Goal: Information Seeking & Learning: Learn about a topic

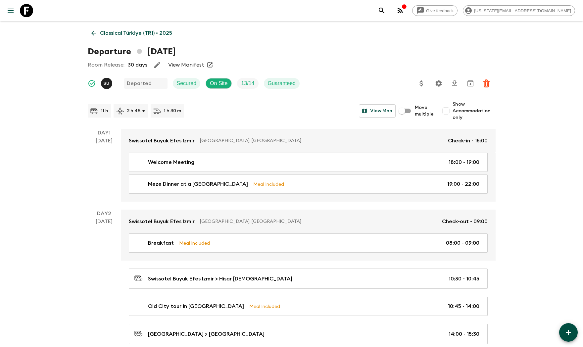
scroll to position [527, 0]
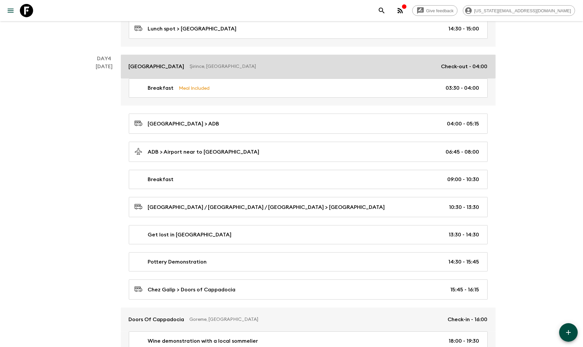
click at [140, 71] on link "[GEOGRAPHIC_DATA], [GEOGRAPHIC_DATA] Check-out - 04:00" at bounding box center [308, 67] width 375 height 24
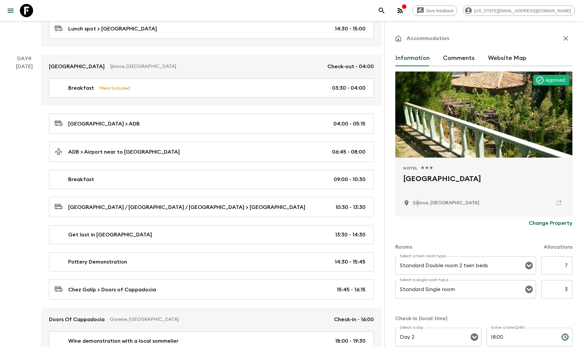
click at [418, 203] on p "Şirince, [GEOGRAPHIC_DATA]" at bounding box center [445, 203] width 67 height 7
click at [425, 204] on p "Şirince, [GEOGRAPHIC_DATA]" at bounding box center [445, 203] width 67 height 7
drag, startPoint x: 435, startPoint y: 180, endPoint x: 401, endPoint y: 179, distance: 33.8
click at [401, 179] on div "Hotel 1 Star 2 Stars 3 Stars 4 Stars 5 Stars [GEOGRAPHIC_DATA], [GEOGRAPHIC_DAT…" at bounding box center [483, 187] width 177 height 59
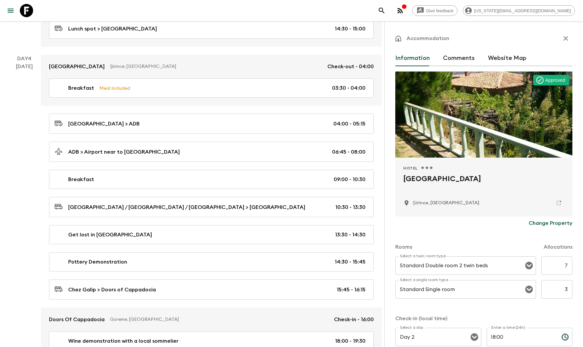
click at [449, 199] on div "Şirince, [GEOGRAPHIC_DATA]" at bounding box center [483, 202] width 161 height 11
drag, startPoint x: 455, startPoint y: 205, endPoint x: 415, endPoint y: 204, distance: 40.1
click at [412, 204] on div "Şirince, [GEOGRAPHIC_DATA]" at bounding box center [483, 202] width 161 height 11
click at [414, 204] on p "Şirince, [GEOGRAPHIC_DATA]" at bounding box center [445, 203] width 67 height 7
drag, startPoint x: 412, startPoint y: 203, endPoint x: 428, endPoint y: 203, distance: 15.6
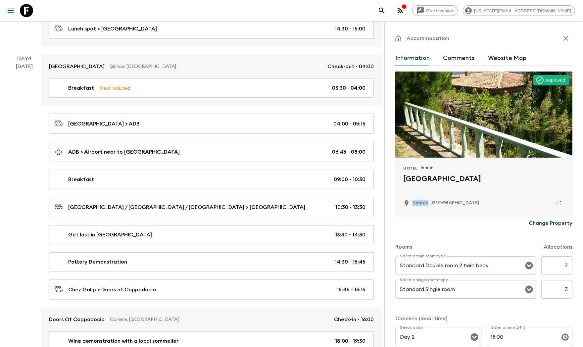
click at [428, 203] on p "Şirince, [GEOGRAPHIC_DATA]" at bounding box center [445, 203] width 67 height 7
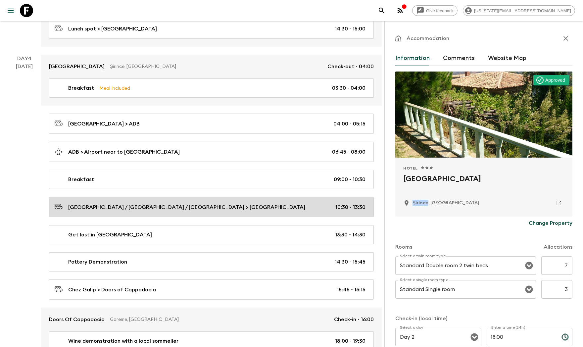
copy p "Şirince"
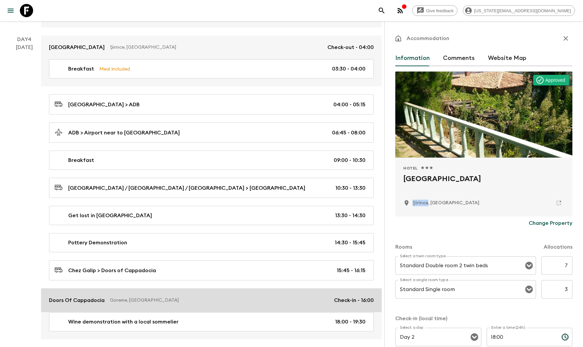
scroll to position [588, 0]
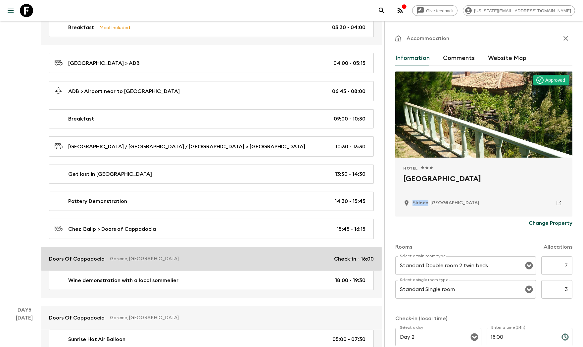
click at [72, 268] on link "Doors Of Cappadocia Goreme, [GEOGRAPHIC_DATA] Check-in - 16:00" at bounding box center [211, 259] width 341 height 24
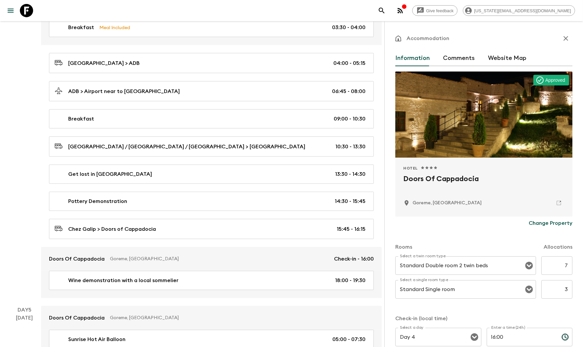
click at [424, 204] on p "Goreme, [GEOGRAPHIC_DATA]" at bounding box center [446, 203] width 69 height 7
click at [425, 203] on p "Goreme, [GEOGRAPHIC_DATA]" at bounding box center [446, 203] width 69 height 7
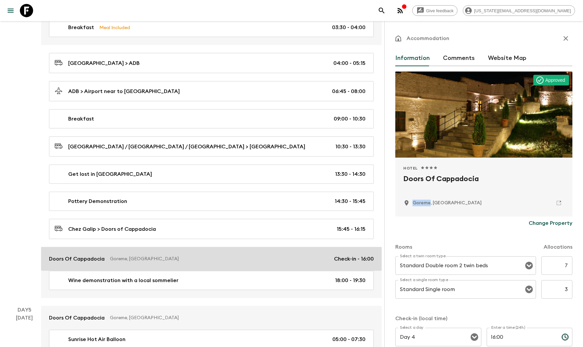
copy p "Goreme"
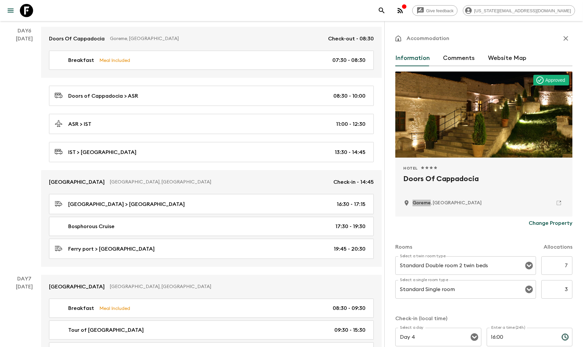
scroll to position [1198, 0]
